Goal: Check status: Check status

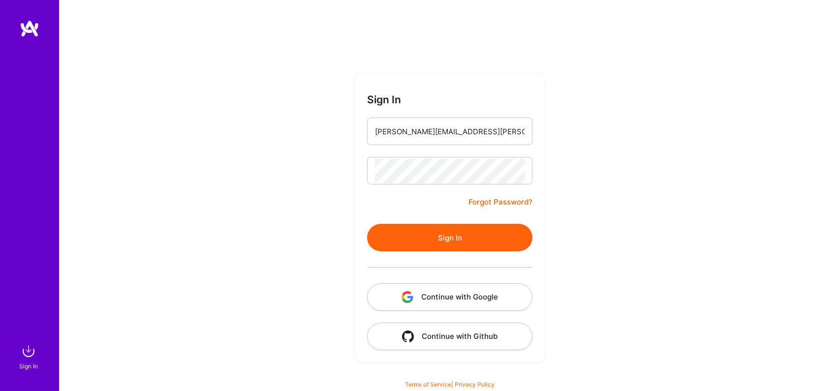
click at [464, 227] on button "Sign In" at bounding box center [449, 238] width 165 height 28
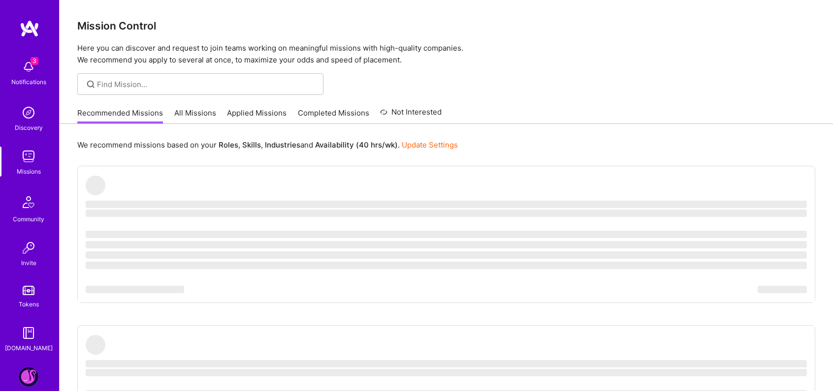
click at [19, 376] on img at bounding box center [29, 377] width 20 height 20
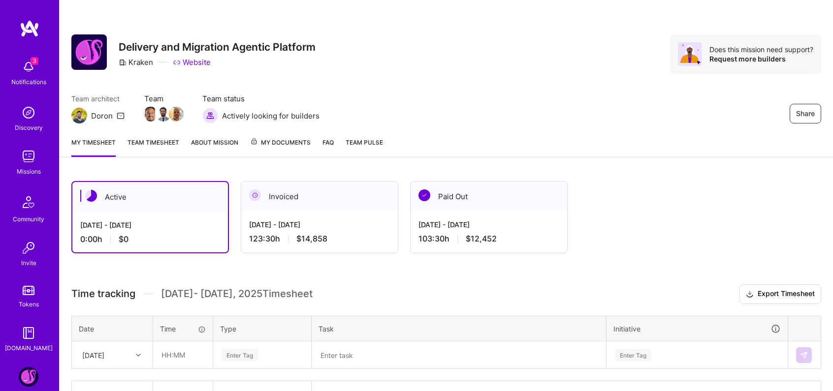
click at [165, 145] on link "Team timesheet" at bounding box center [154, 147] width 52 height 20
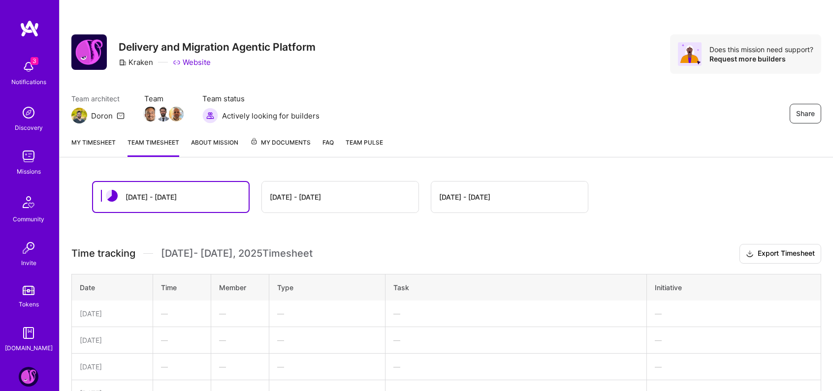
click at [317, 207] on div "[DATE] - [DATE]" at bounding box center [340, 197] width 157 height 31
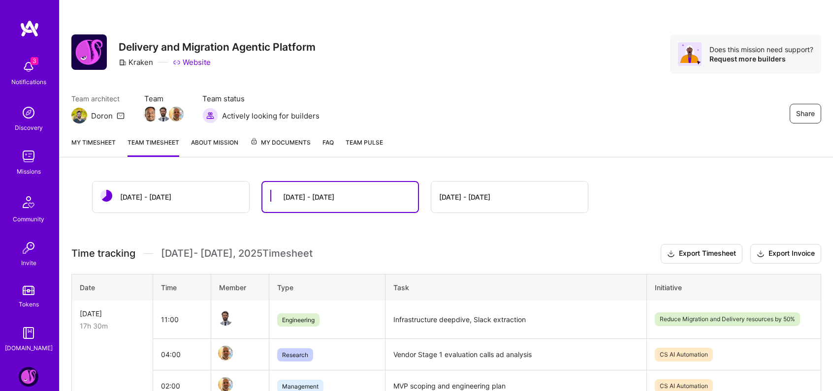
click at [109, 151] on link "My timesheet" at bounding box center [93, 147] width 44 height 20
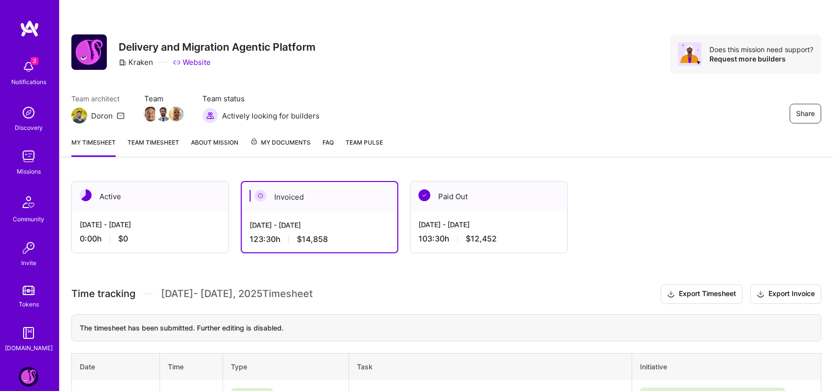
click at [154, 146] on link "Team timesheet" at bounding box center [154, 147] width 52 height 20
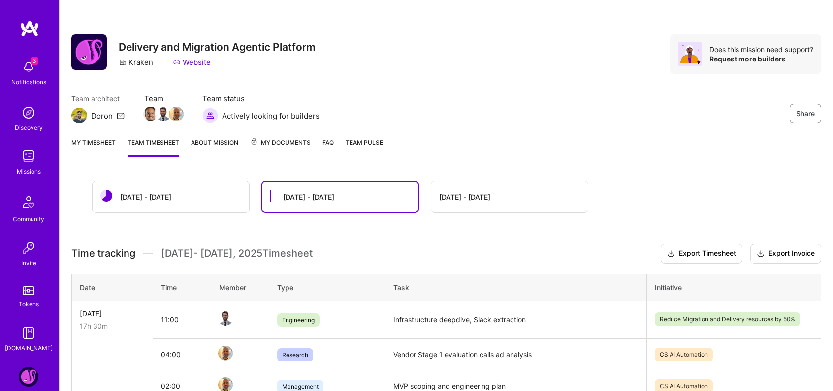
click at [173, 184] on div "[DATE] - [DATE]" at bounding box center [171, 197] width 157 height 31
click at [171, 194] on div "[DATE] - [DATE]" at bounding box center [171, 197] width 157 height 31
